Goal: Task Accomplishment & Management: Complete application form

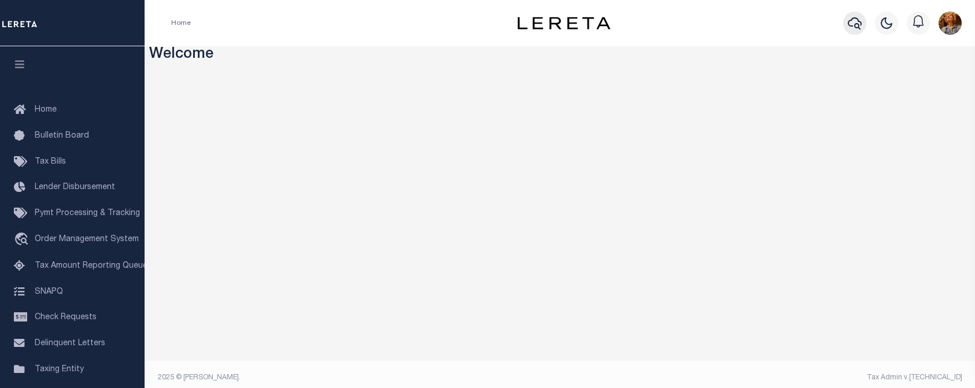
click at [854, 23] on icon "button" at bounding box center [855, 23] width 14 height 14
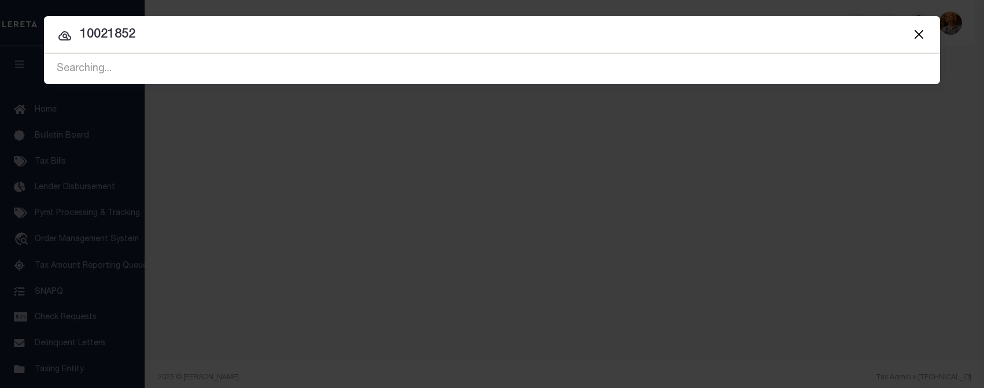
type input "10021852"
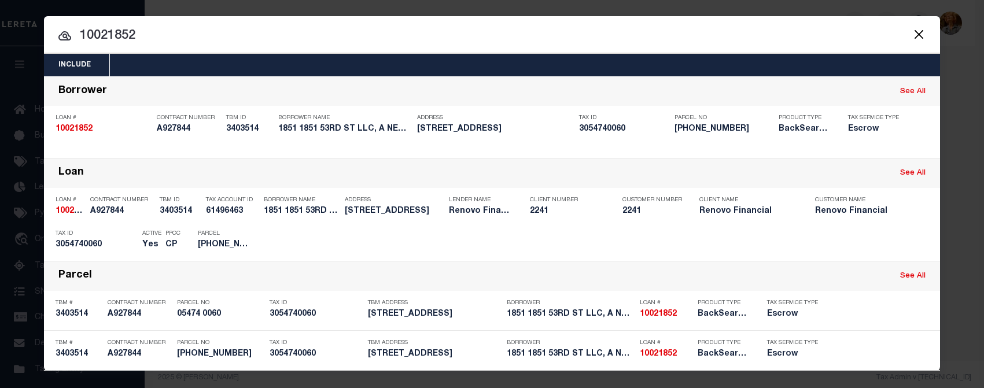
click at [481, 39] on input "10021852" at bounding box center [492, 36] width 896 height 20
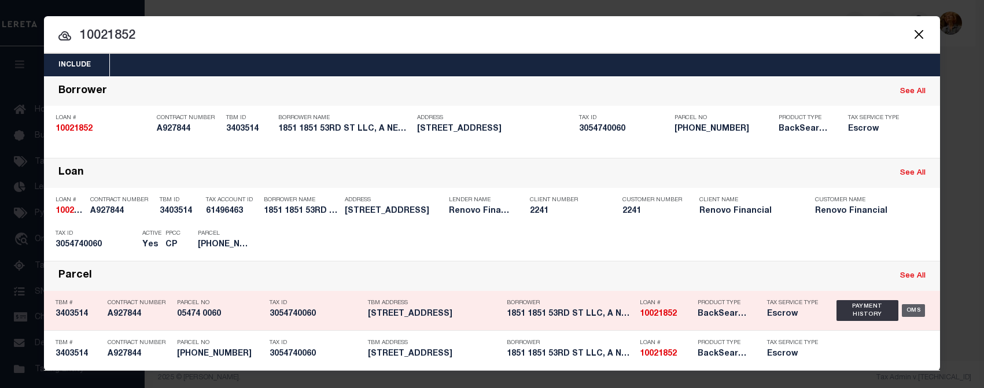
click at [911, 313] on div "OMS" at bounding box center [914, 310] width 24 height 13
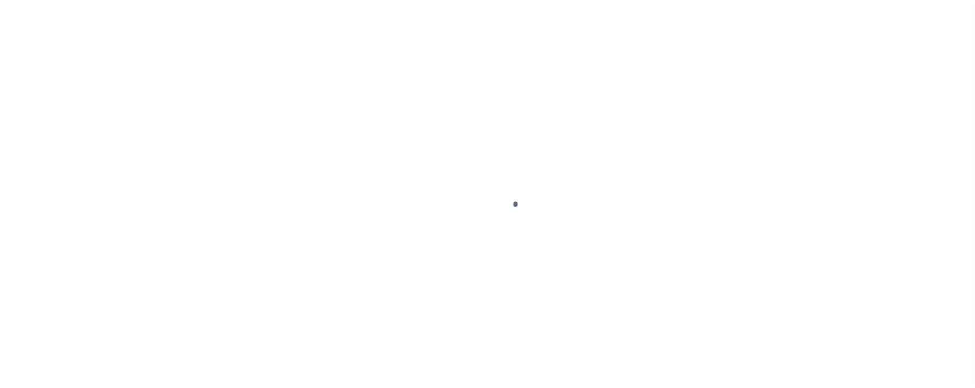
type input "10021852"
type input "1851 1851 53RD ST LLC, A NEW YORK LIMITED LIABILITY COMPANY"
select select
type input "1501 46th St"
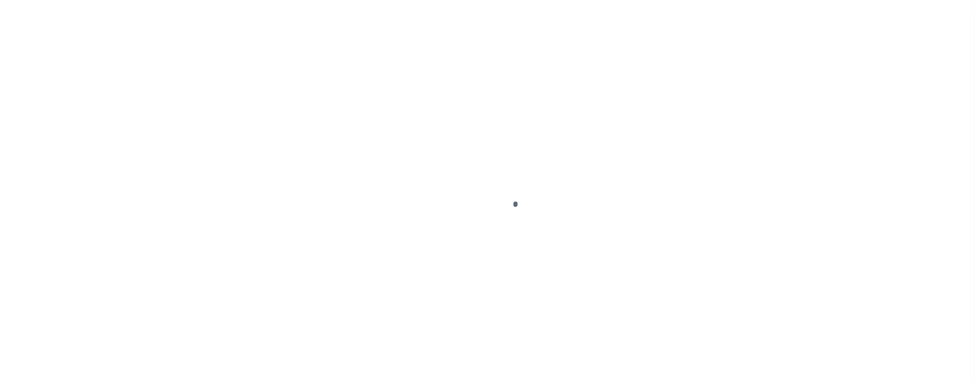
type input "Brooklyn NY 11219"
select select "10"
select select "Escrow"
select select "14701"
select select "25067"
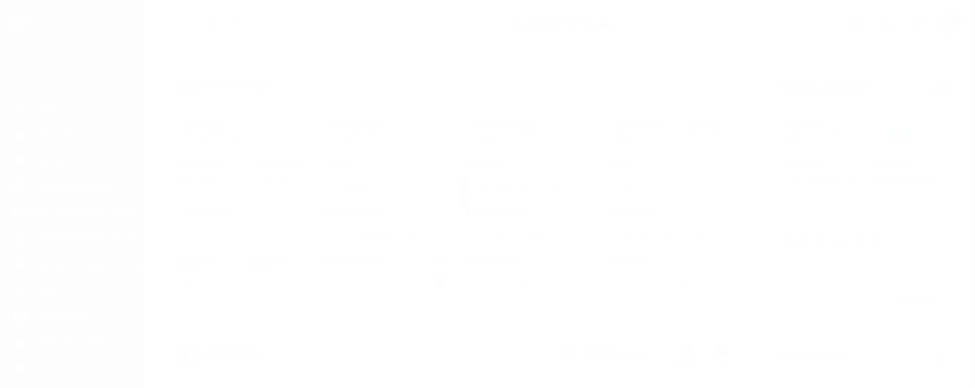
type input "1851 53RD ST"
type input "05474 0060"
select select
type input "BROOKLYN, NY 11204"
type input "a0kUS000007f0Pp"
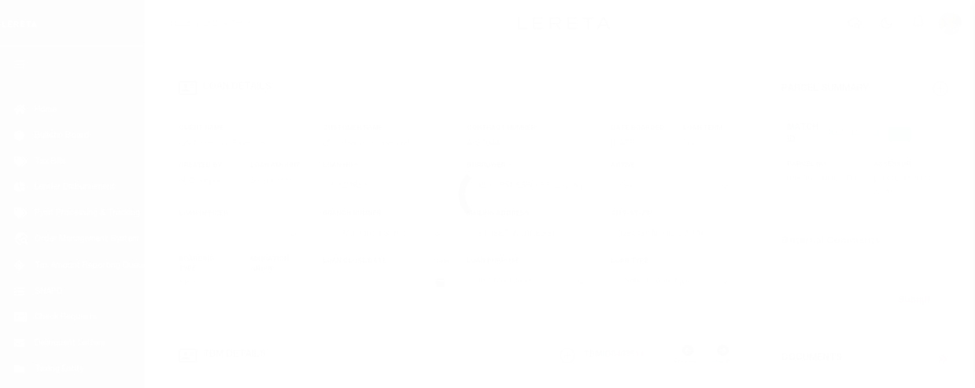
type input "NY"
select select
type textarea "Liability Limited to Customer Provided Parcel"
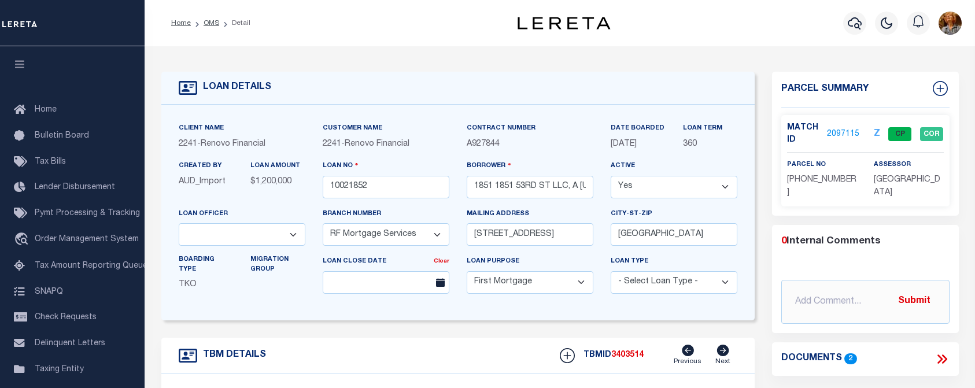
click at [839, 132] on link "2097115" at bounding box center [843, 134] width 32 height 12
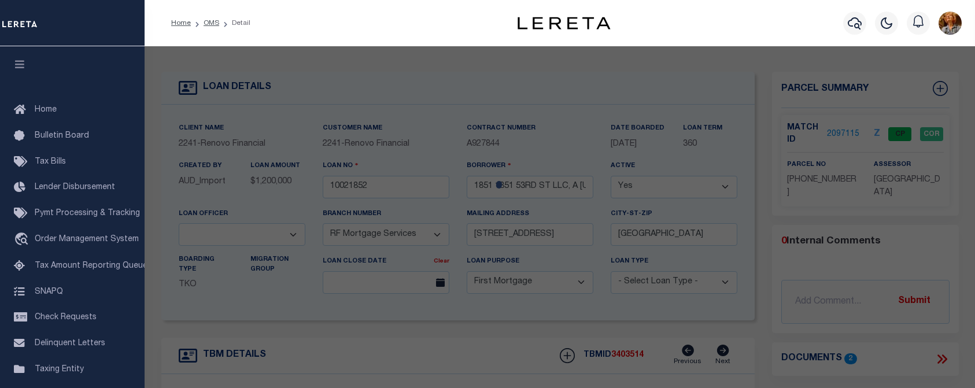
checkbox input "false"
select select "CP"
type input "1851 53RD ST LLC"
select select "AGW"
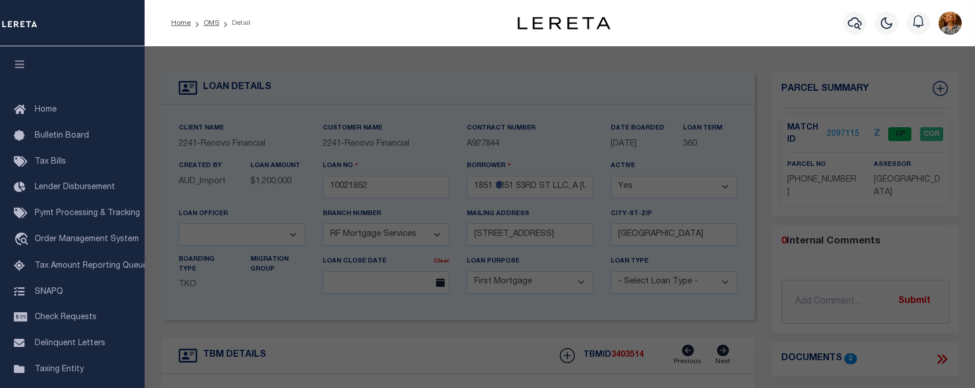
select select
type input "1851 53RD ST"
checkbox input "false"
type input "BROOKLYN, NY 11204"
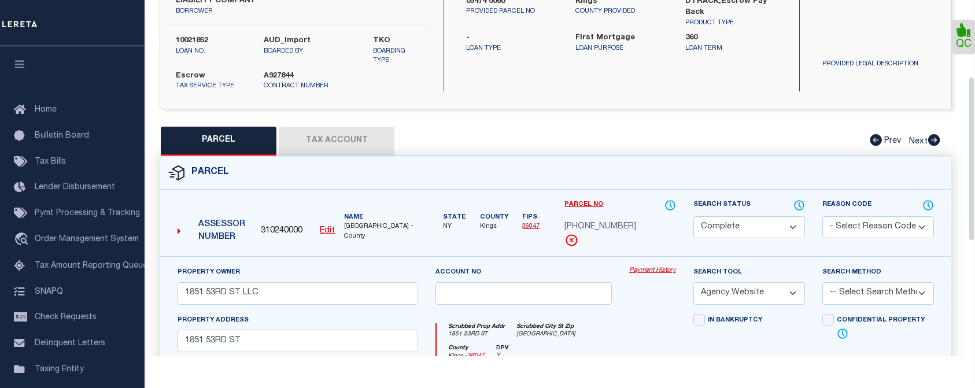
scroll to position [174, 0]
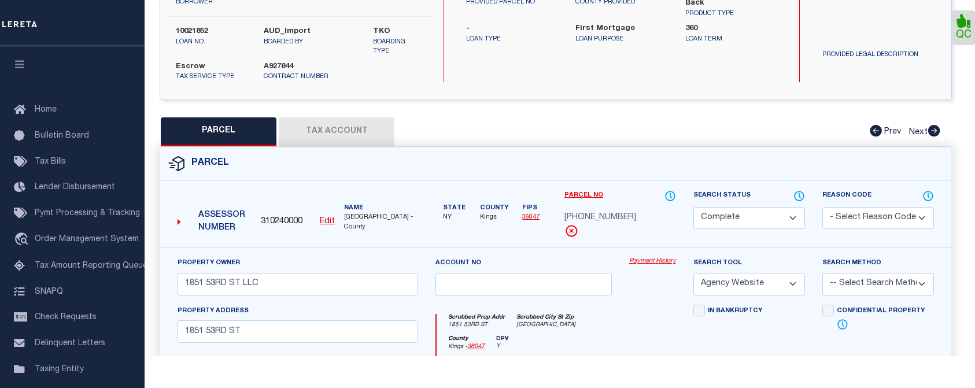
click at [339, 131] on button "Tax Account" at bounding box center [337, 131] width 116 height 29
select select "100"
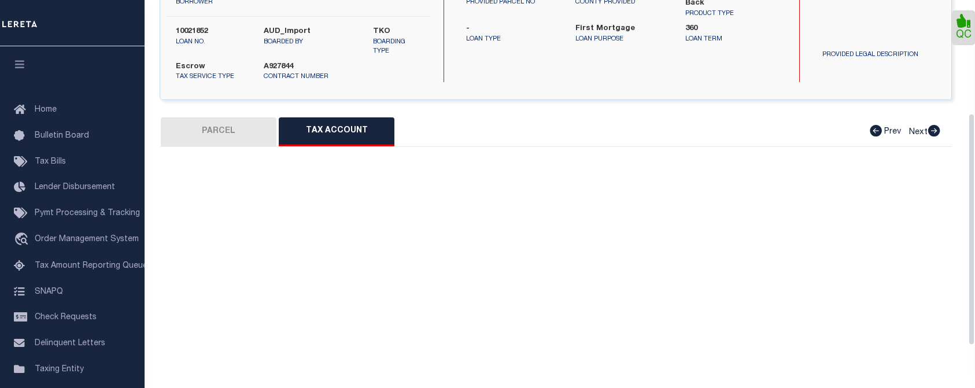
select select "100"
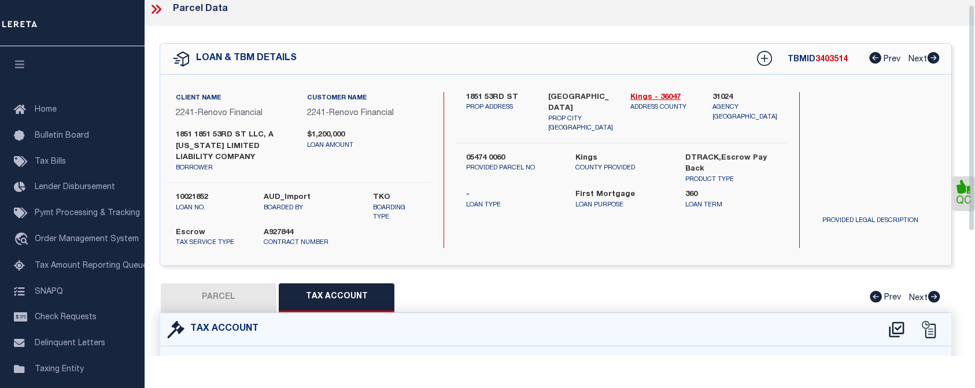
scroll to position [0, 0]
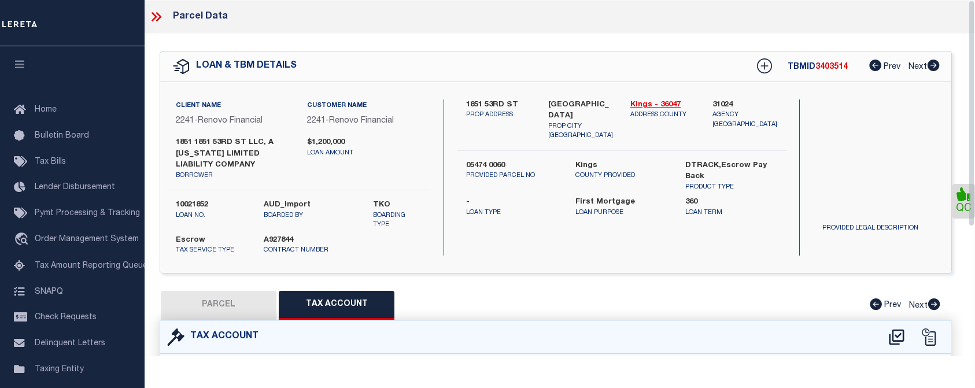
click at [159, 17] on icon at bounding box center [156, 16] width 15 height 15
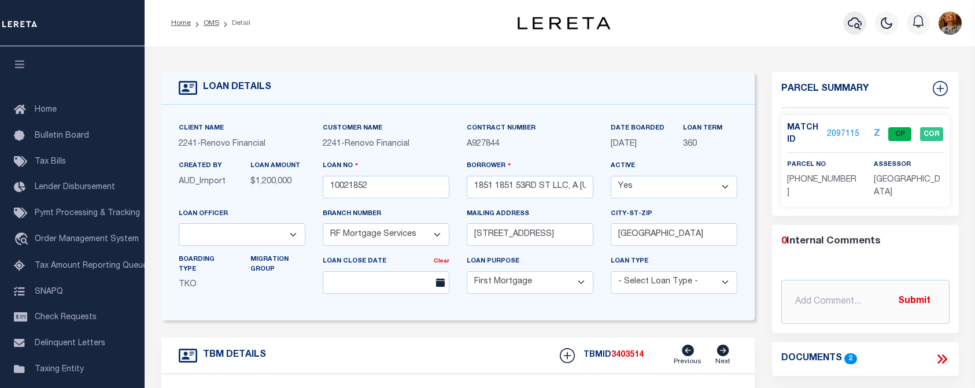
click at [856, 24] on icon "button" at bounding box center [855, 23] width 14 height 14
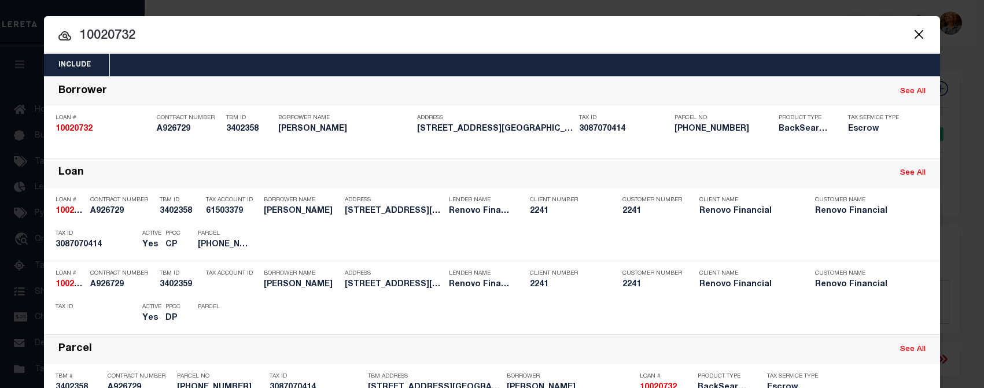
click at [916, 34] on button "Close" at bounding box center [918, 34] width 15 height 15
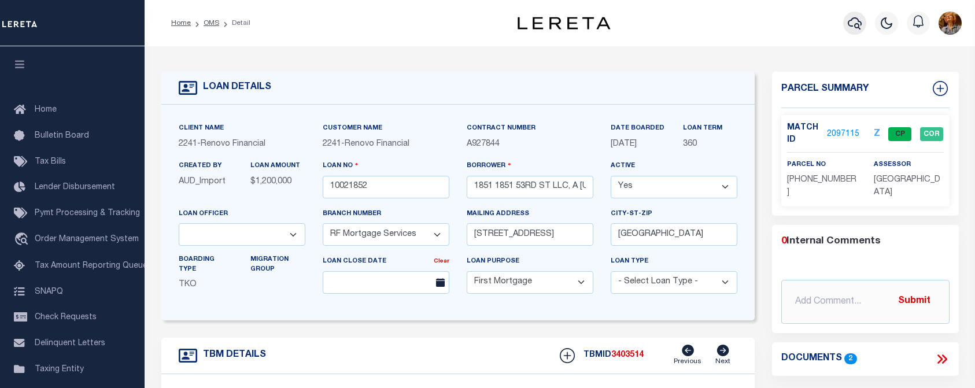
click at [852, 24] on icon "button" at bounding box center [855, 23] width 14 height 14
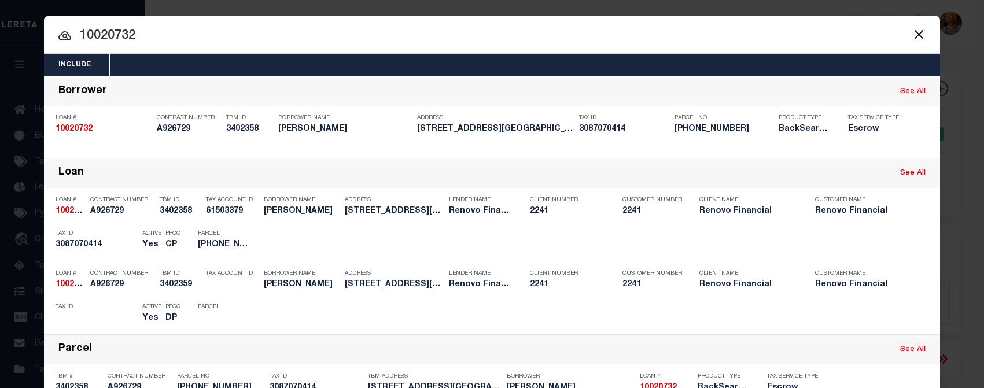
drag, startPoint x: 157, startPoint y: 36, endPoint x: 0, endPoint y: 31, distance: 156.8
click at [1, 32] on div "Include Loans TBM Customers Borrowers Payments (Lender Non-Disb) Payments (Lend…" at bounding box center [492, 194] width 984 height 388
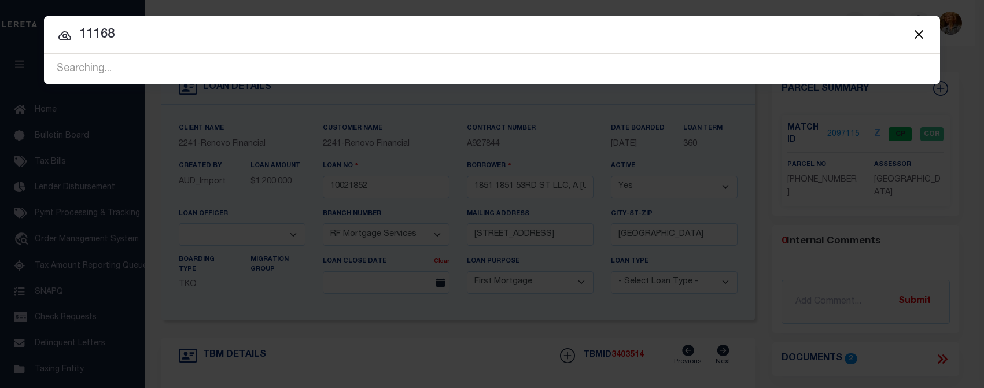
type input "11168"
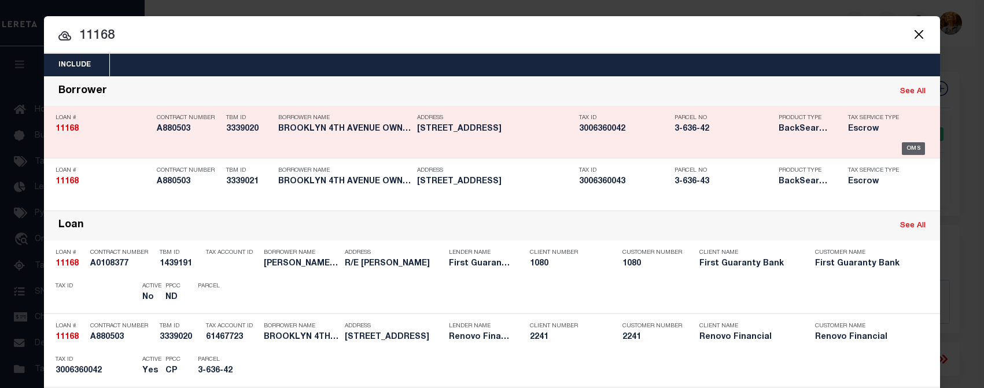
click at [908, 147] on div "OMS" at bounding box center [914, 148] width 24 height 13
type input "11168"
type input "BROOKLYN 4TH AVENUE OWNER LLC"
select select "25066"
type input "121 Middleton Street"
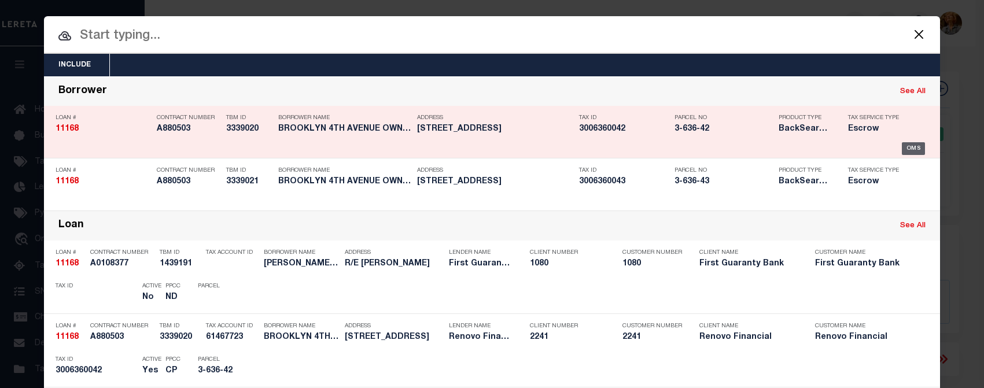
type input "Brooklyn NY 11206"
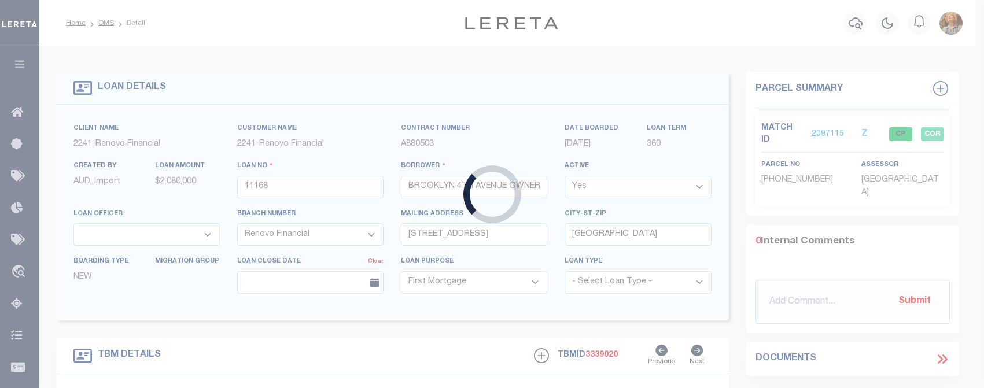
select select "25066"
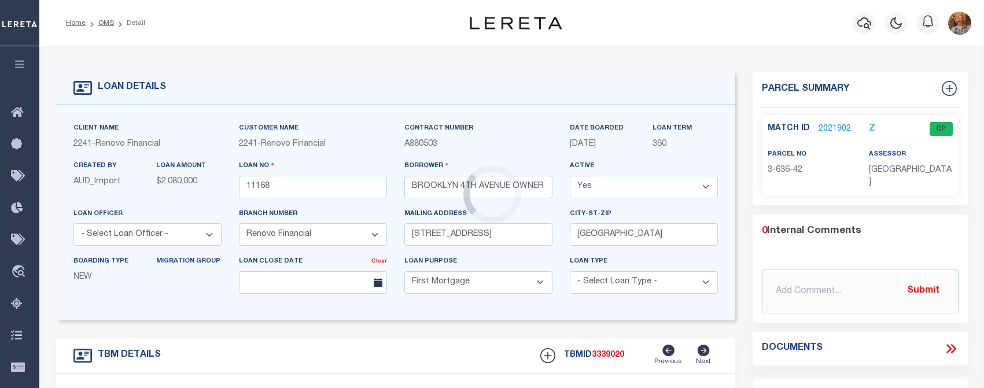
type input "668 4th Avenue"
select select
type input "Brooklyn, NY 11232"
type input "a0k8Y00000jcl2R"
select select
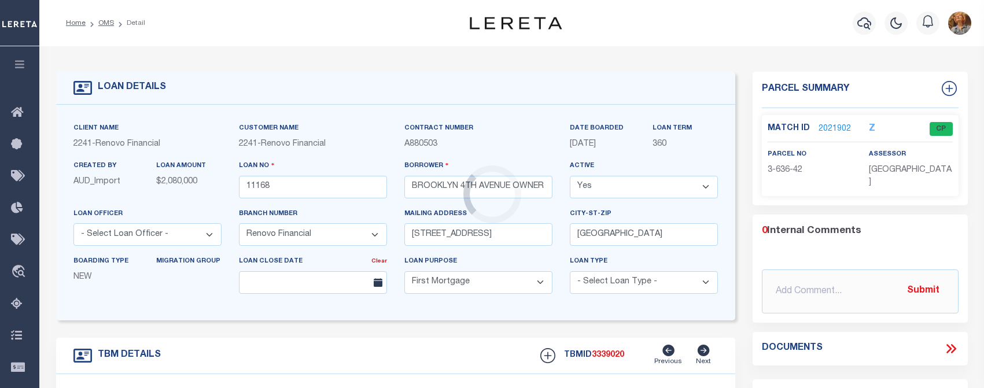
type textarea "LEGAL REQUIRED"
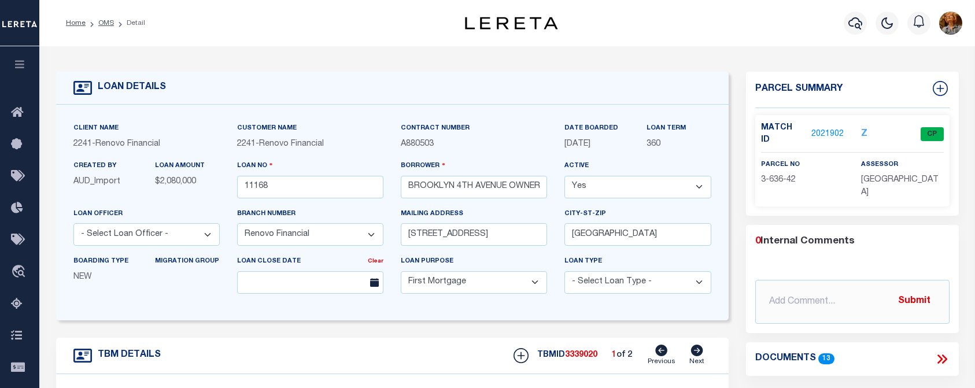
click at [820, 128] on link "2021902" at bounding box center [827, 134] width 32 height 12
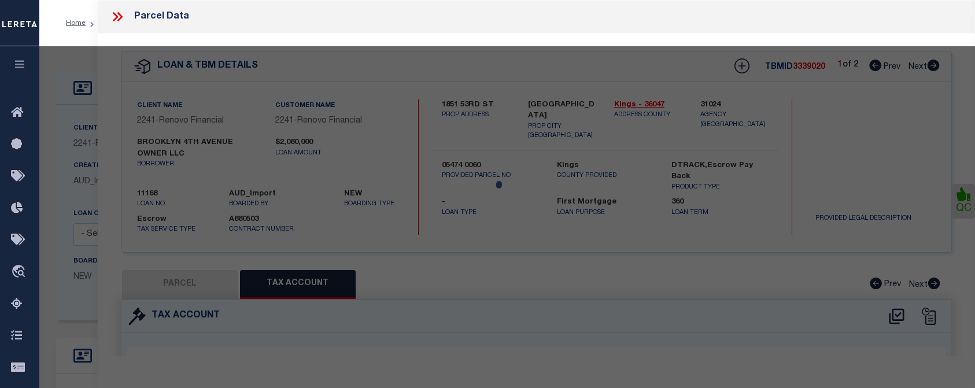
select select "AS"
select select
checkbox input "false"
select select "CP"
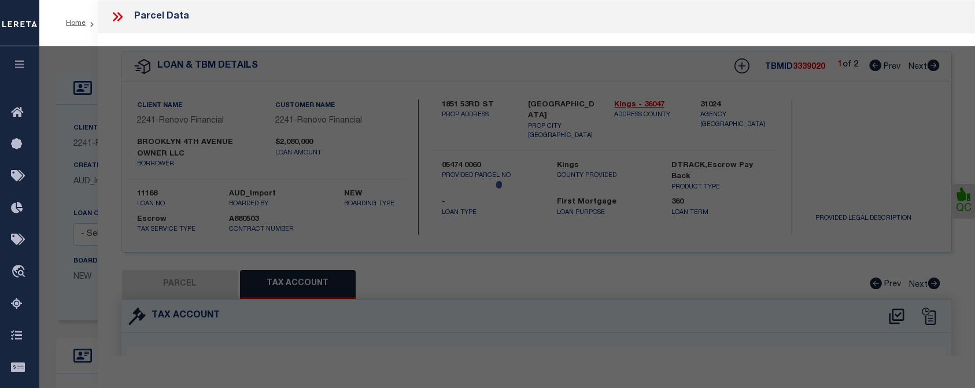
type input "BROOKLYN 4TH AVENUE OWNER LLC"
select select "AGW"
select select
type input "668 4th Ave"
checkbox input "false"
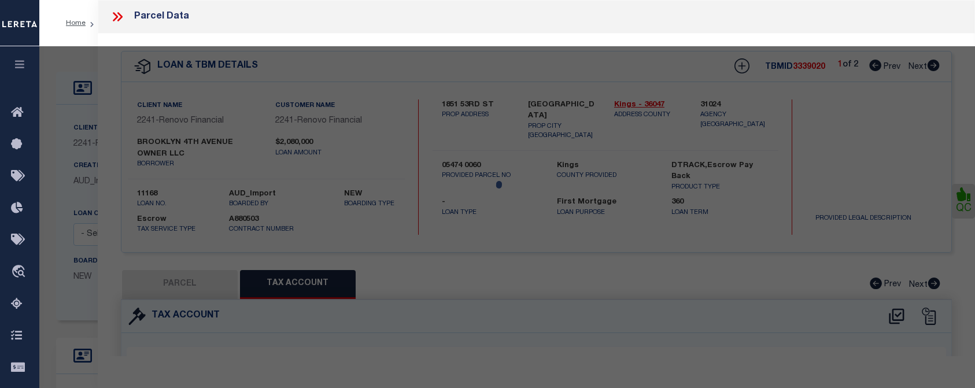
type input "Brooklyn, NY 11232"
type textarea "Lot Area: 1,040 sf Lot Frontage: 18.92' Lot Depth: 55.00'"
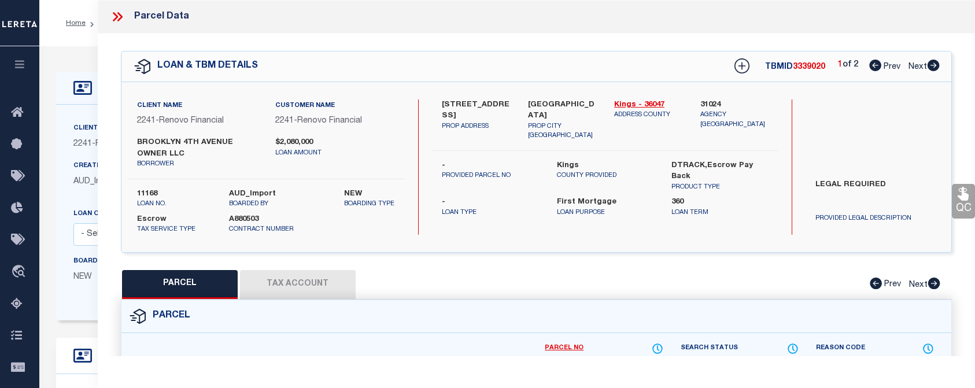
click at [111, 16] on icon at bounding box center [117, 16] width 15 height 15
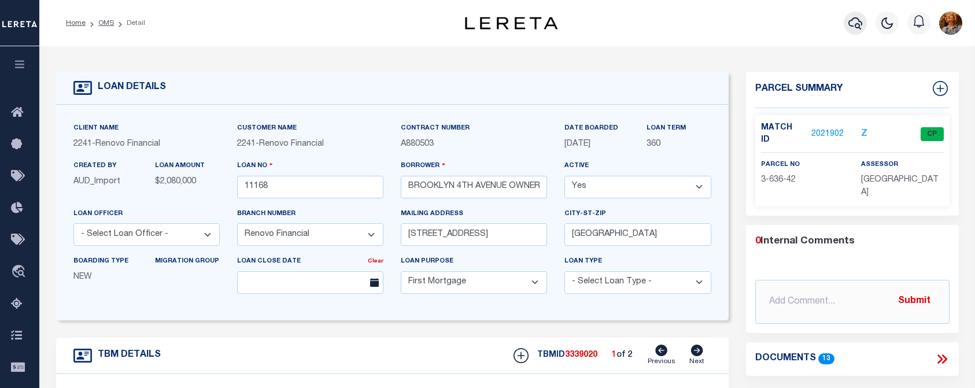
click at [855, 23] on icon "button" at bounding box center [855, 23] width 14 height 14
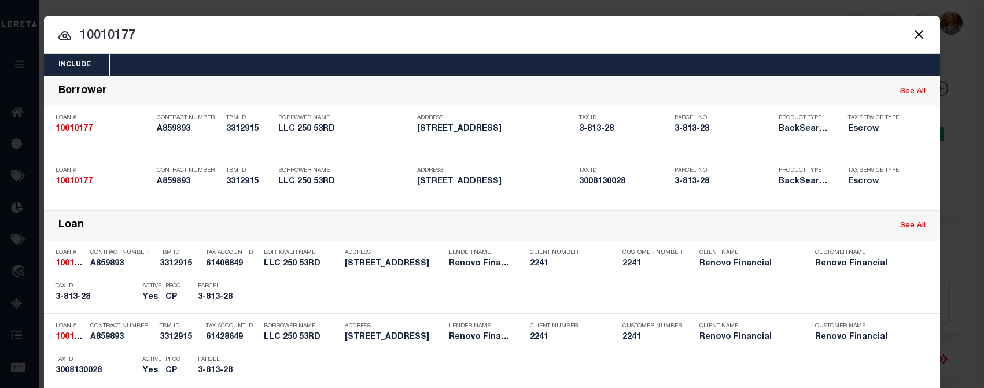
click at [194, 10] on div "Include Loans TBM Customers Borrowers Payments (Lender Non-Disb) Payments (Lend…" at bounding box center [492, 194] width 984 height 388
click at [758, 10] on div "Include Loans TBM Customers Borrowers Payments (Lender Non-Disb) Payments (Lend…" at bounding box center [492, 194] width 984 height 388
click at [914, 35] on button "Close" at bounding box center [918, 34] width 15 height 15
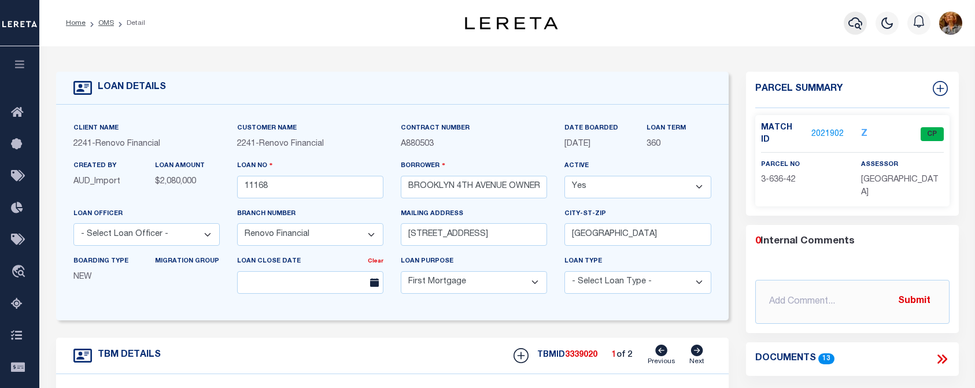
click at [854, 27] on icon "button" at bounding box center [855, 23] width 14 height 14
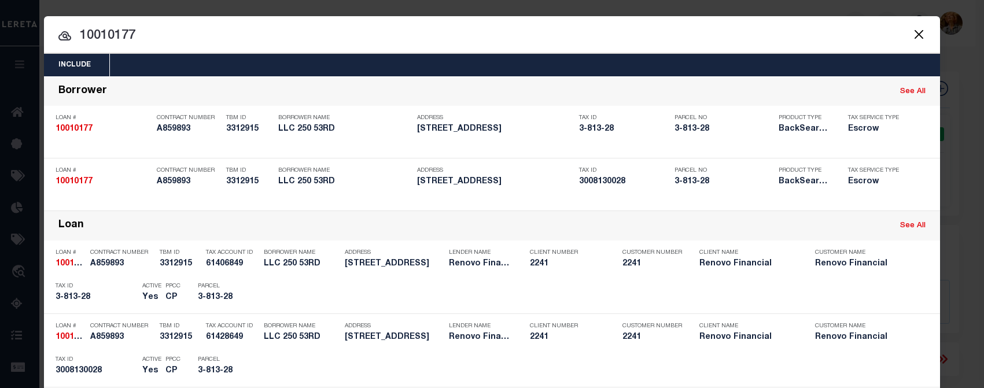
drag, startPoint x: 195, startPoint y: 32, endPoint x: 74, endPoint y: 33, distance: 121.5
click at [75, 33] on input "10010177" at bounding box center [492, 36] width 896 height 20
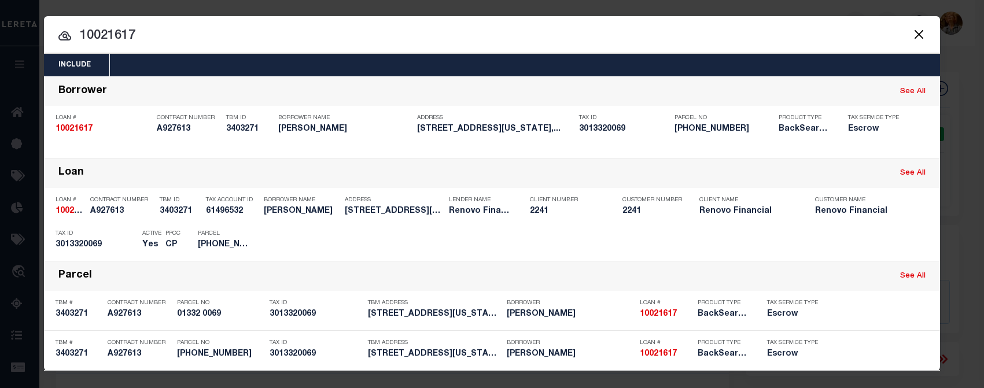
drag, startPoint x: 159, startPoint y: 41, endPoint x: 73, endPoint y: 23, distance: 87.6
click at [64, 76] on div "10021617 10021617 Borrower See All Loan # 10021617 Contract Number A927613 TBM …" at bounding box center [492, 223] width 896 height 294
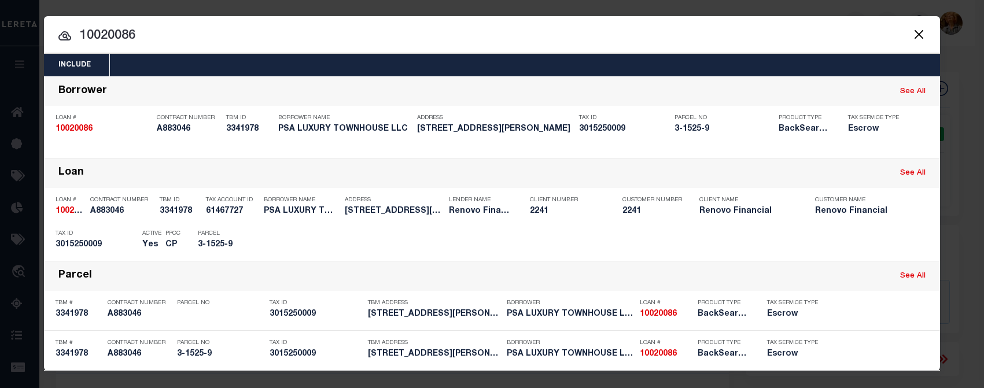
click at [913, 35] on button "Close" at bounding box center [918, 34] width 15 height 15
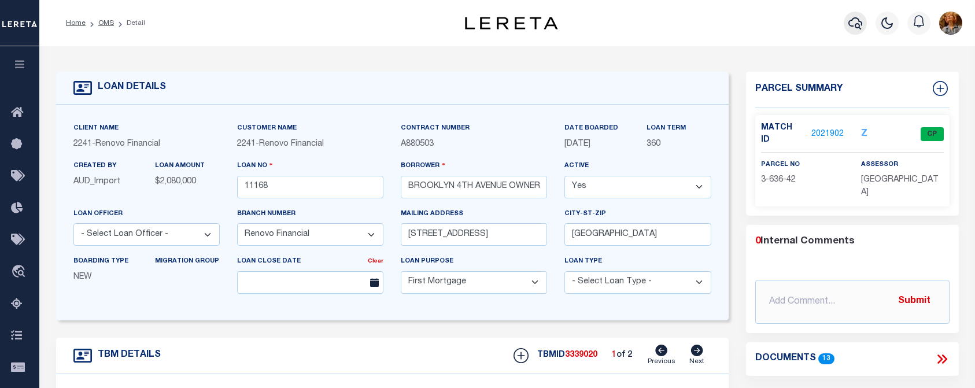
click at [850, 19] on icon "button" at bounding box center [855, 23] width 14 height 14
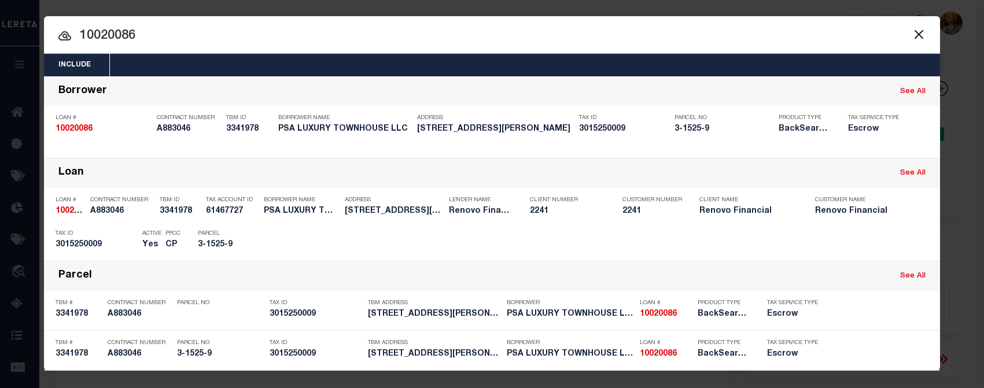
drag, startPoint x: 141, startPoint y: 32, endPoint x: 51, endPoint y: 36, distance: 89.8
click at [51, 36] on input "10020086" at bounding box center [492, 36] width 896 height 20
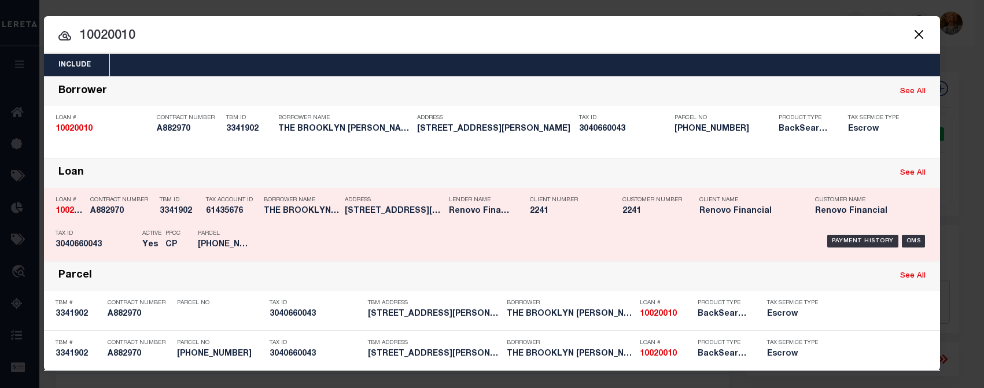
scroll to position [1, 0]
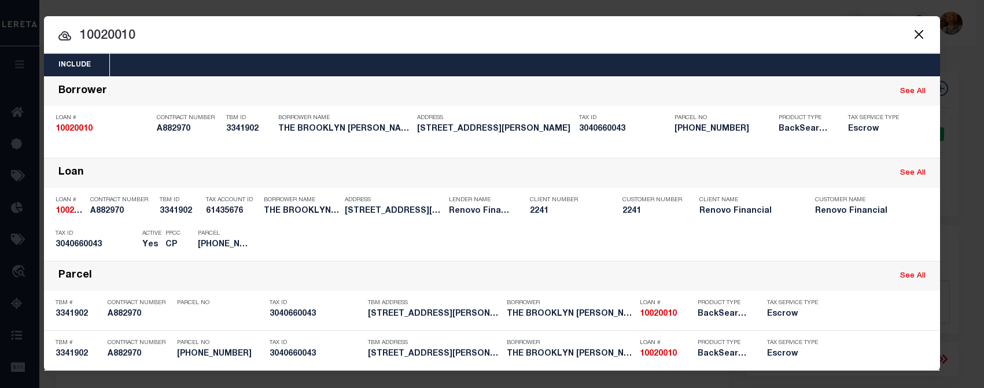
drag, startPoint x: 145, startPoint y: 34, endPoint x: 68, endPoint y: 32, distance: 77.0
click at [68, 32] on input "10020010" at bounding box center [492, 36] width 896 height 20
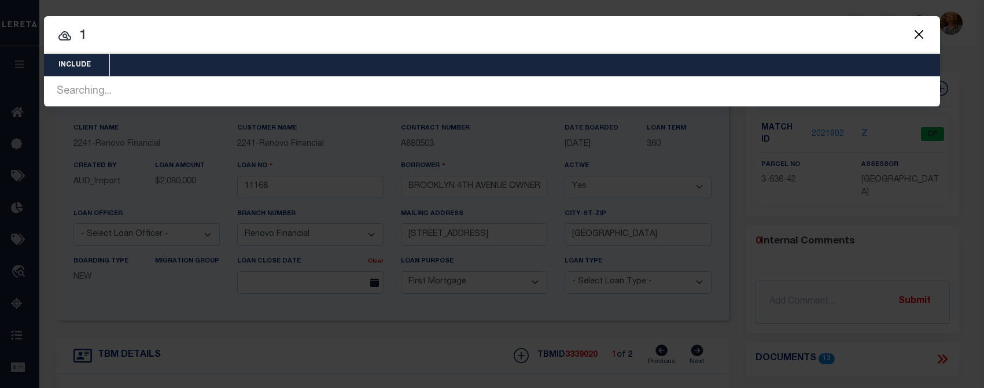
scroll to position [0, 0]
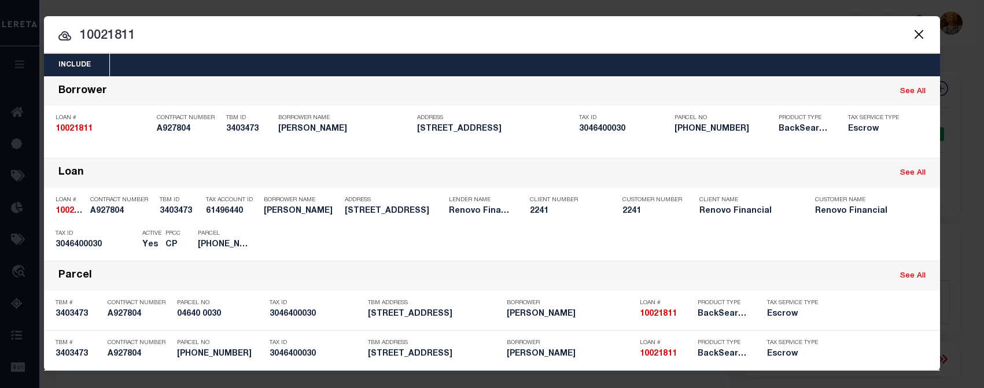
drag, startPoint x: 145, startPoint y: 35, endPoint x: 60, endPoint y: 32, distance: 85.7
click at [60, 76] on div "10021811 10021811 Borrower See All Loan # 10021811 Contract Number A927804 TBM …" at bounding box center [492, 223] width 896 height 294
type input "10030160"
